Goal: Information Seeking & Learning: Learn about a topic

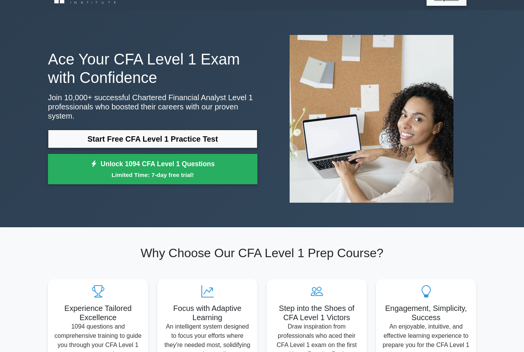
scroll to position [14, 0]
click at [83, 134] on link "Start Free CFA Level 1 Practice Test" at bounding box center [153, 139] width 210 height 18
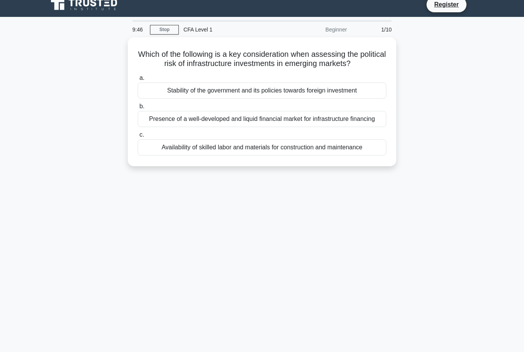
scroll to position [8, 0]
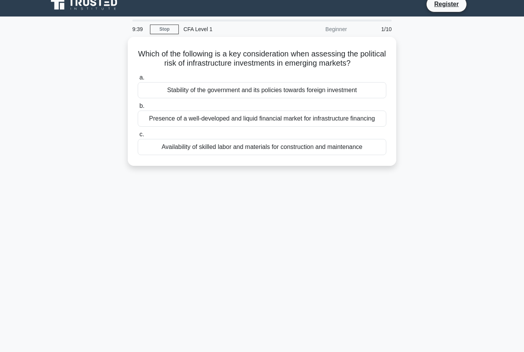
click at [360, 98] on div "Stability of the government and its policies towards foreign investment" at bounding box center [262, 90] width 249 height 16
click at [138, 80] on input "a. Stability of the government and its policies towards foreign investment" at bounding box center [138, 77] width 0 height 5
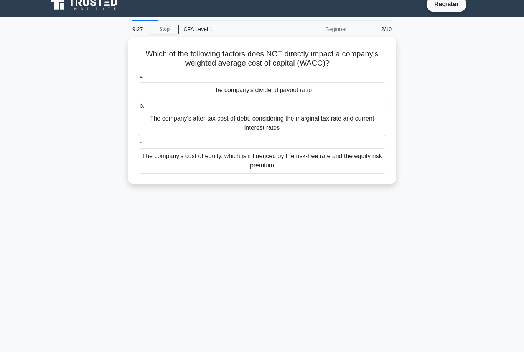
click at [360, 88] on div "The company's dividend payout ratio" at bounding box center [262, 90] width 249 height 16
click at [138, 80] on input "a. The company's dividend payout ratio" at bounding box center [138, 77] width 0 height 5
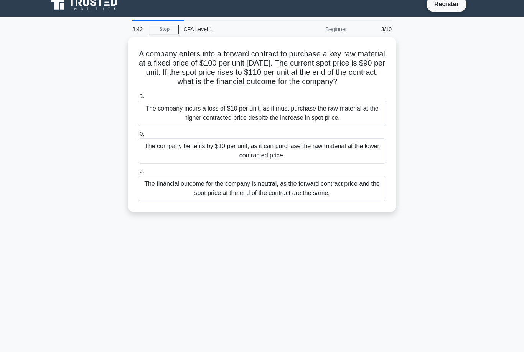
click at [361, 195] on div "The financial outcome for the company is neutral, as the forward contract price…" at bounding box center [262, 188] width 249 height 25
click at [138, 174] on input "c. The financial outcome for the company is neutral, as the forward contract pr…" at bounding box center [138, 171] width 0 height 5
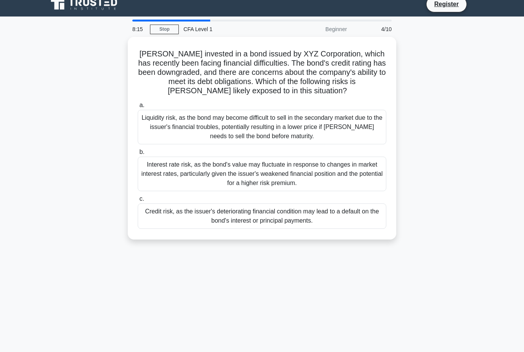
click at [342, 213] on div "Credit risk, as the issuer's deteriorating financial condition may lead to a de…" at bounding box center [262, 215] width 249 height 25
click at [138, 202] on input "c. Credit risk, as the issuer's deteriorating financial condition may lead to a…" at bounding box center [138, 199] width 0 height 5
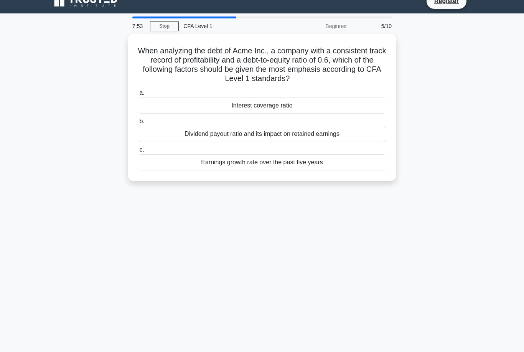
scroll to position [12, 0]
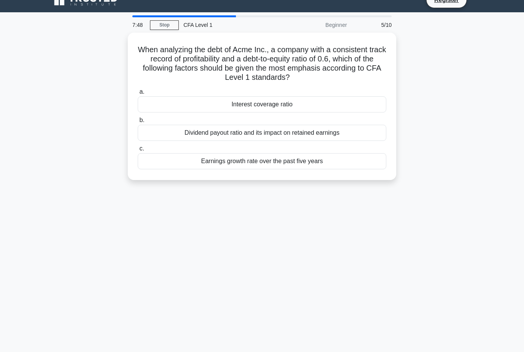
click at [354, 160] on div "Earnings growth rate over the past five years" at bounding box center [262, 161] width 249 height 16
click at [138, 151] on input "c. Earnings growth rate over the past five years" at bounding box center [138, 148] width 0 height 5
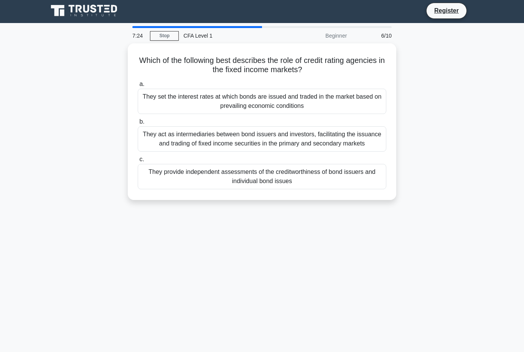
scroll to position [2, 0]
click at [351, 185] on div "They provide independent assessments of the creditworthiness of bond issuers an…" at bounding box center [262, 176] width 249 height 25
click at [138, 162] on input "c. They provide independent assessments of the creditworthiness of bond issuers…" at bounding box center [138, 159] width 0 height 5
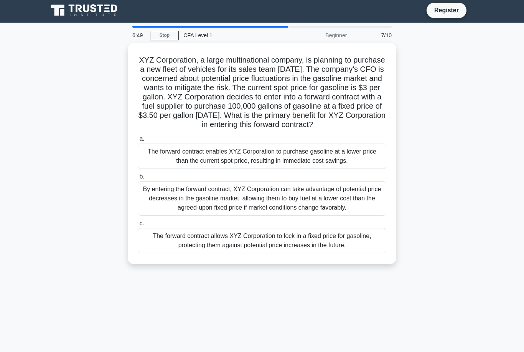
click at [355, 253] on div "The forward contract allows XYZ Corporation to lock in a fixed price for gasoli…" at bounding box center [262, 240] width 249 height 25
click at [138, 226] on input "c. The forward contract allows XYZ Corporation to lock in a fixed price for gas…" at bounding box center [138, 223] width 0 height 5
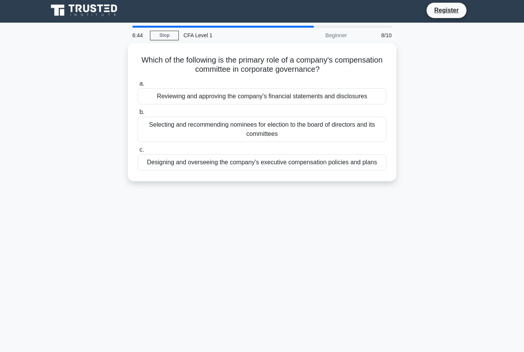
click at [292, 28] on div "Beginner" at bounding box center [317, 35] width 67 height 15
click at [357, 169] on div "Designing and overseeing the company's executive compensation policies and plans" at bounding box center [262, 162] width 249 height 16
click at [138, 152] on input "c. Designing and overseeing the company's executive compensation policies and p…" at bounding box center [138, 149] width 0 height 5
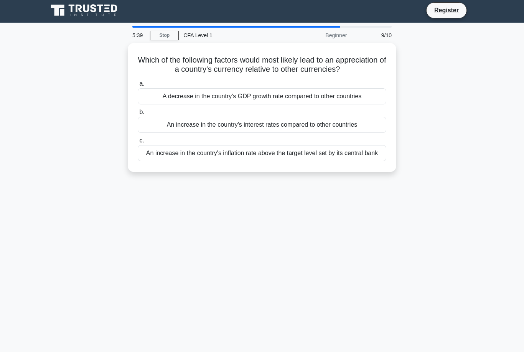
click at [372, 131] on div "An increase in the country's interest rates compared to other countries" at bounding box center [262, 125] width 249 height 16
click at [138, 115] on input "b. An increase in the country's interest rates compared to other countries" at bounding box center [138, 112] width 0 height 5
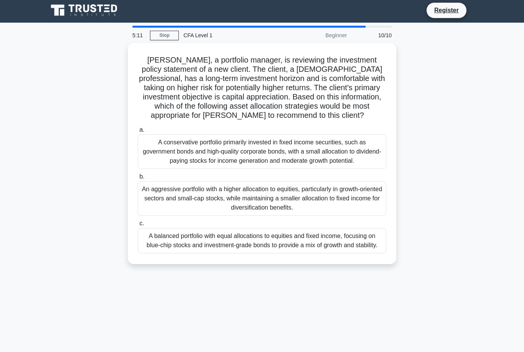
click at [357, 213] on div "An aggressive portfolio with a higher allocation to equities, particularly in g…" at bounding box center [262, 198] width 249 height 35
click at [138, 179] on input "b. An aggressive portfolio with a higher allocation to equities, particularly i…" at bounding box center [138, 176] width 0 height 5
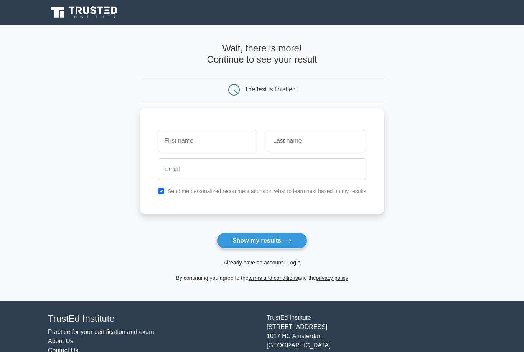
click at [244, 139] on input "text" at bounding box center [207, 141] width 99 height 22
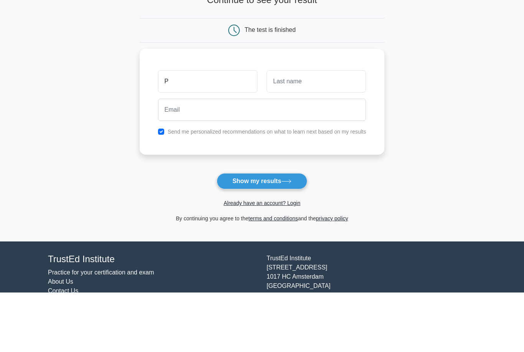
type input "P"
click at [361, 130] on input "text" at bounding box center [316, 141] width 99 height 22
type input "T"
click at [242, 188] on label "Send me personalized recommendations on what to learn next based on my results" at bounding box center [267, 191] width 199 height 6
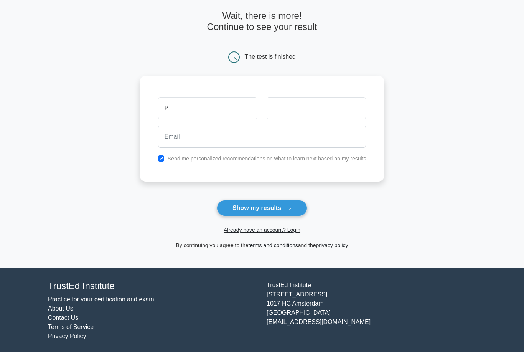
click at [158, 157] on input "checkbox" at bounding box center [161, 158] width 6 height 6
checkbox input "false"
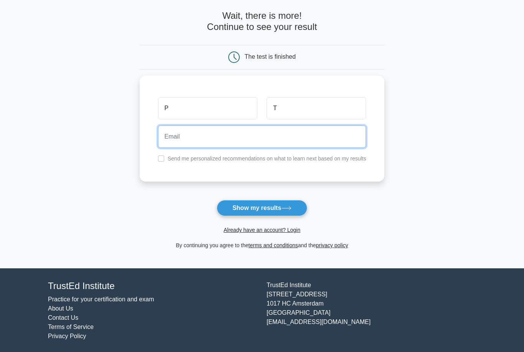
click at [254, 139] on input "email" at bounding box center [262, 137] width 208 height 22
type input "partzz191@gmail.com"
click at [262, 207] on button "Show my results" at bounding box center [262, 208] width 91 height 16
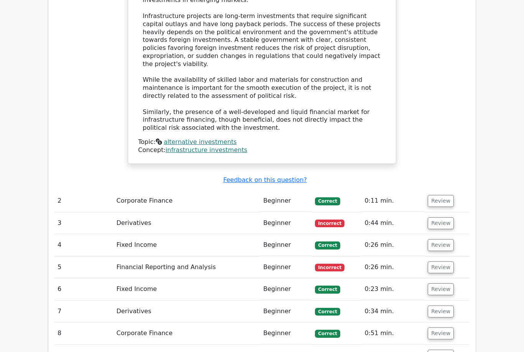
scroll to position [857, 0]
click at [410, 212] on td "0:44 min." at bounding box center [393, 223] width 63 height 22
click at [440, 217] on button "Review" at bounding box center [441, 223] width 26 height 12
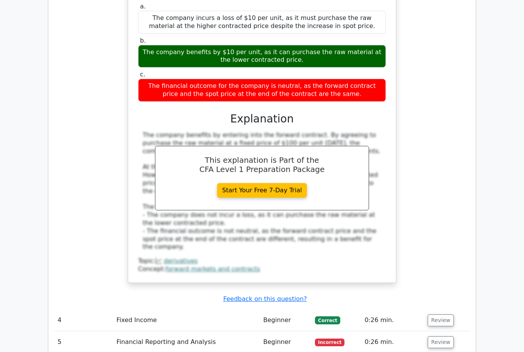
scroll to position [1152, 0]
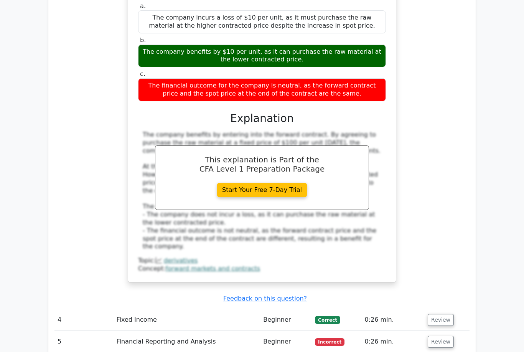
click at [443, 336] on button "Review" at bounding box center [441, 342] width 26 height 12
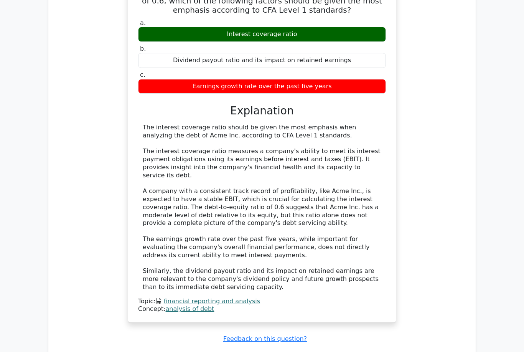
scroll to position [1598, 0]
